Goal: Transaction & Acquisition: Purchase product/service

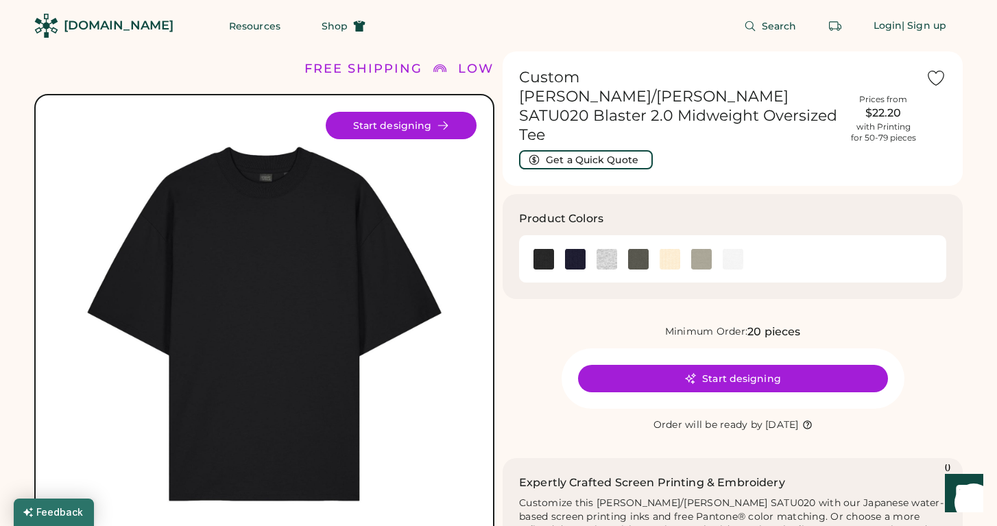
click at [35, 513] on ubdiv "Feedback" at bounding box center [54, 511] width 80 height 27
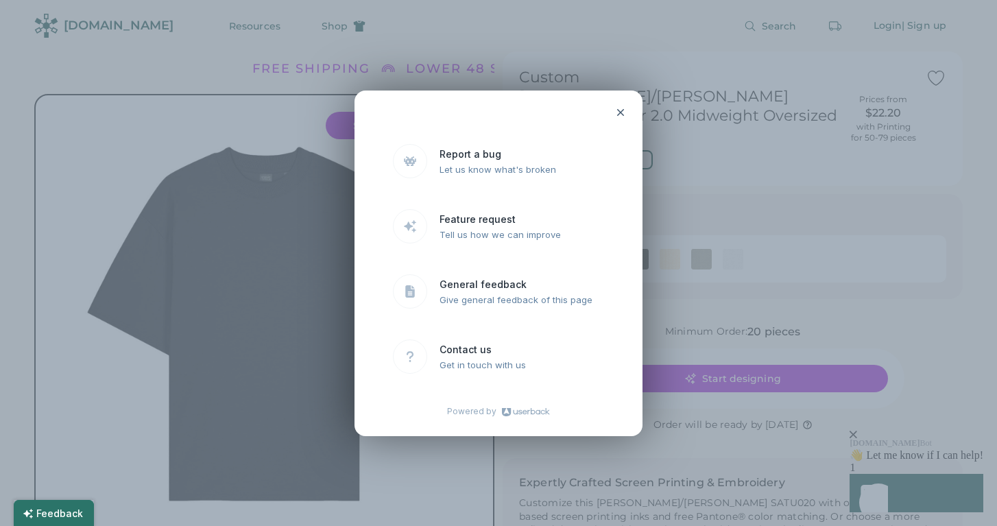
click at [616, 109] on icon at bounding box center [620, 112] width 11 height 11
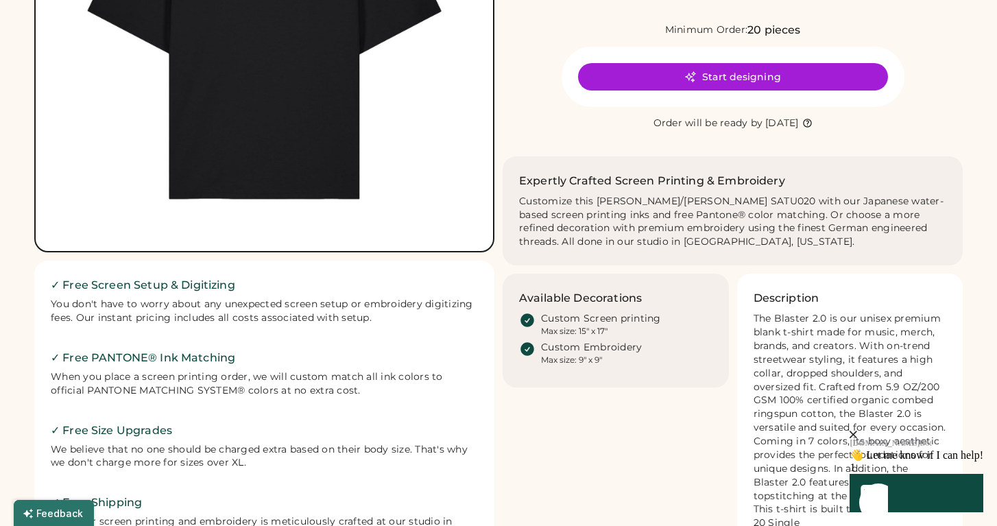
scroll to position [387, 0]
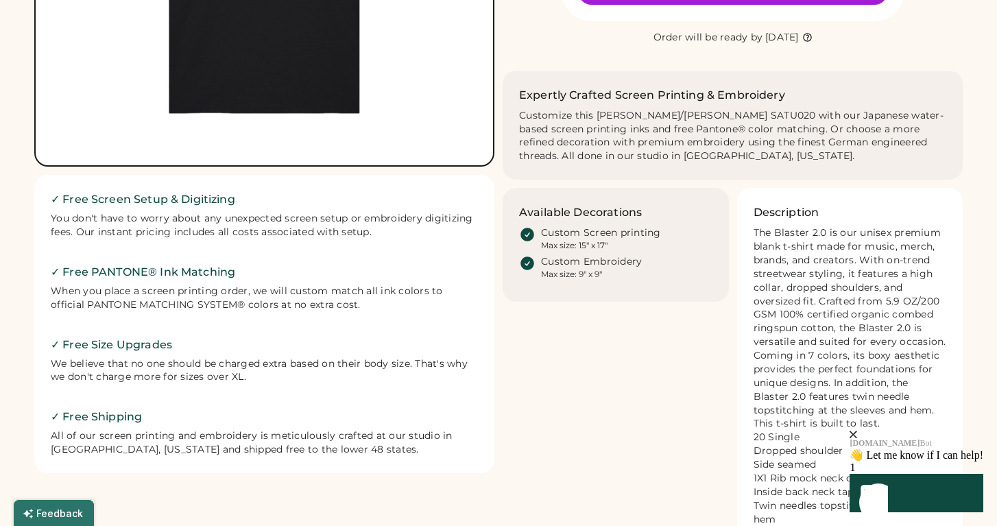
click at [857, 430] on icon "close" at bounding box center [853, 434] width 8 height 8
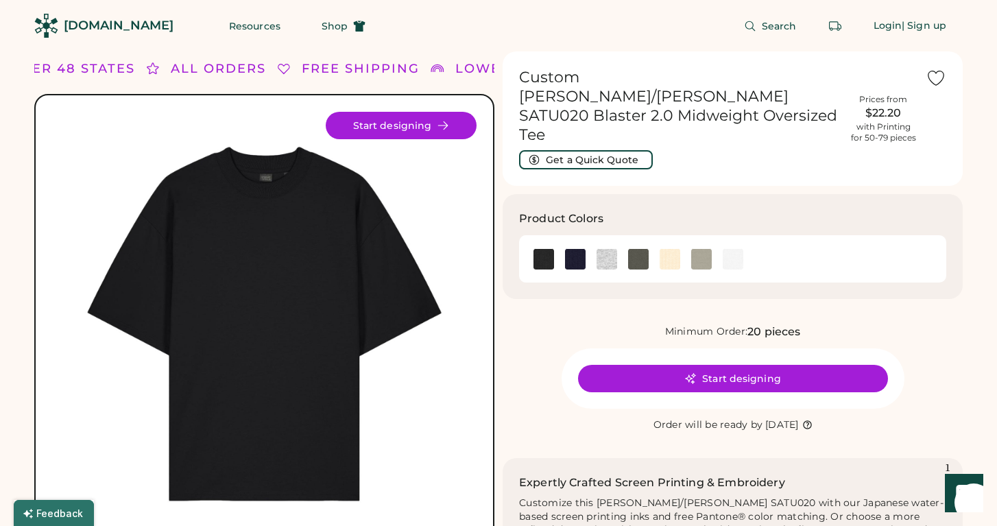
scroll to position [0, 0]
click at [865, 105] on div "$22.20" at bounding box center [883, 113] width 69 height 16
click at [863, 105] on div "$22.20" at bounding box center [883, 113] width 69 height 16
click at [385, 121] on button "Start designing" at bounding box center [401, 125] width 151 height 27
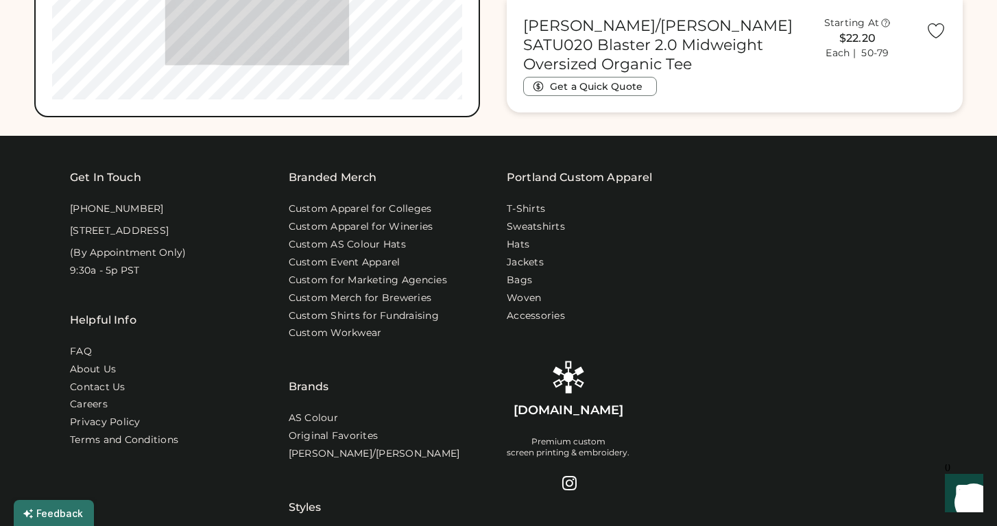
scroll to position [1087, 0]
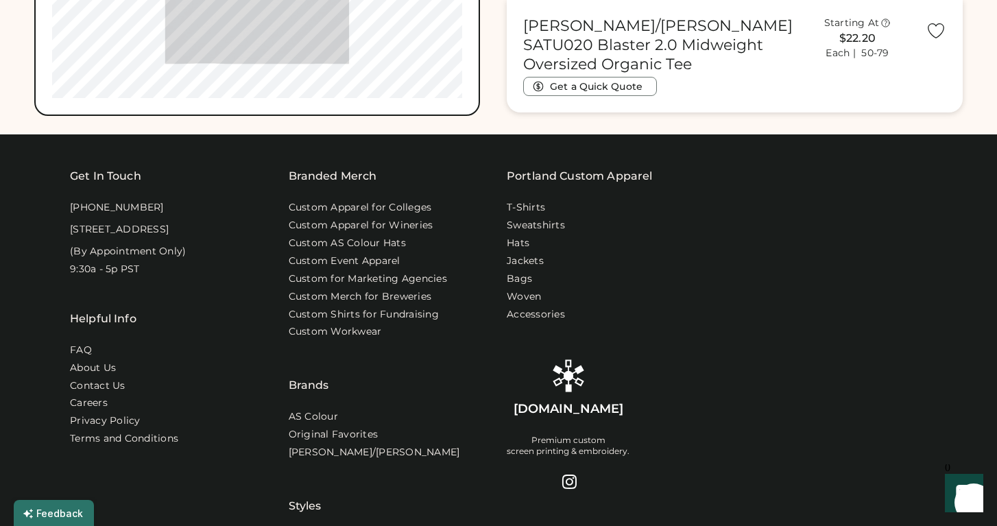
click at [962, 490] on icon "Launch Front Chat" at bounding box center [964, 493] width 38 height 38
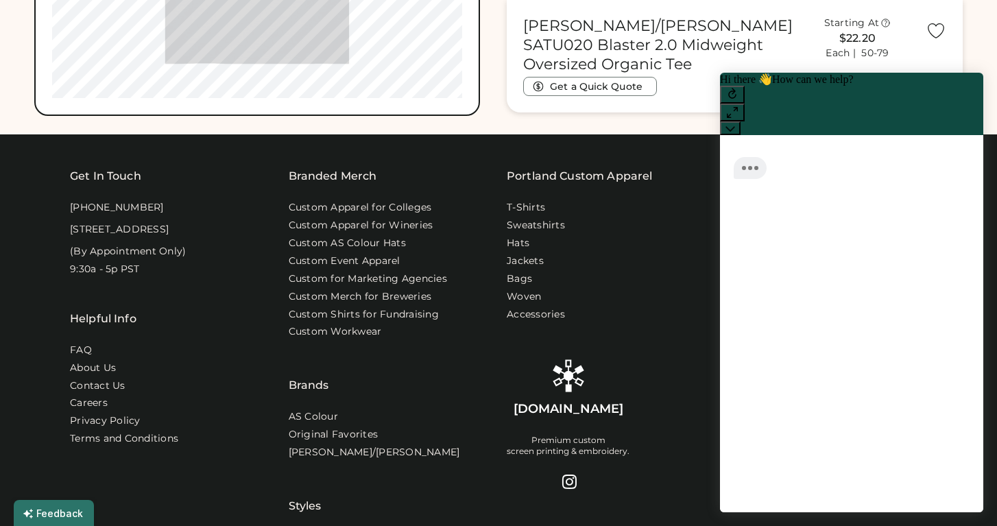
scroll to position [12, 0]
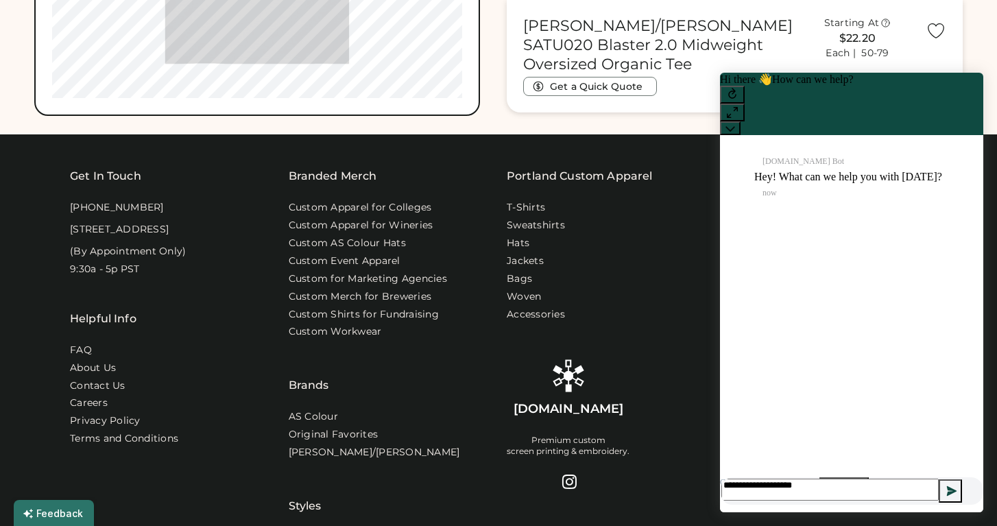
type textarea "**********"
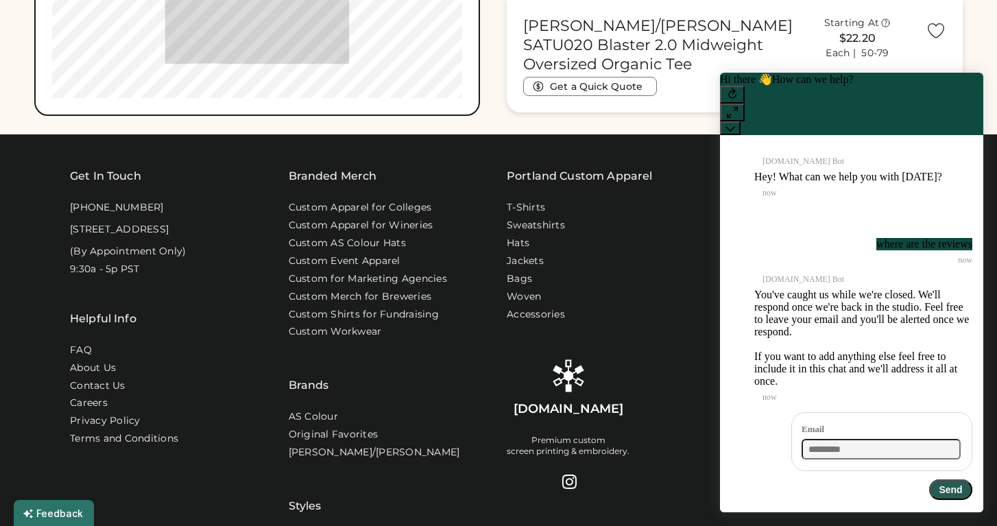
scroll to position [32, 0]
click at [735, 123] on icon at bounding box center [730, 128] width 10 height 10
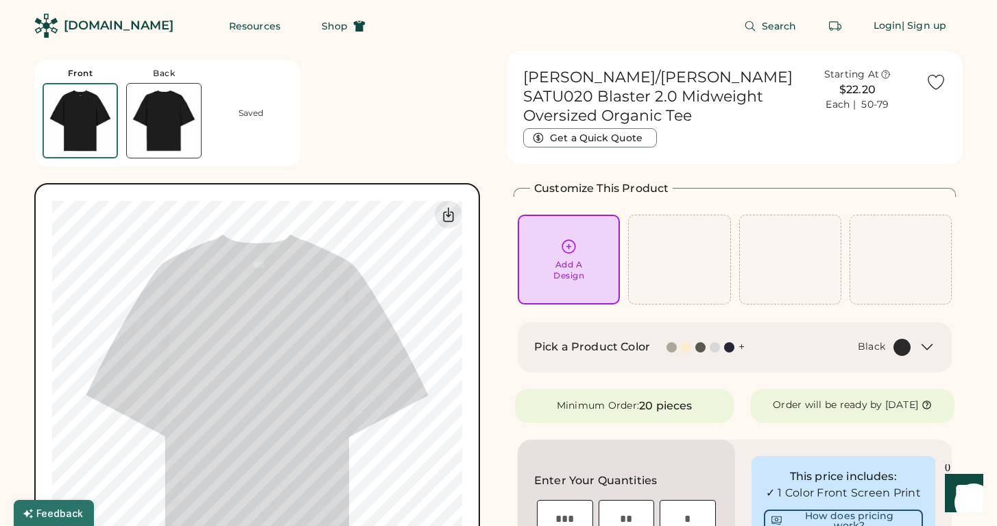
scroll to position [0, 0]
